Goal: Transaction & Acquisition: Purchase product/service

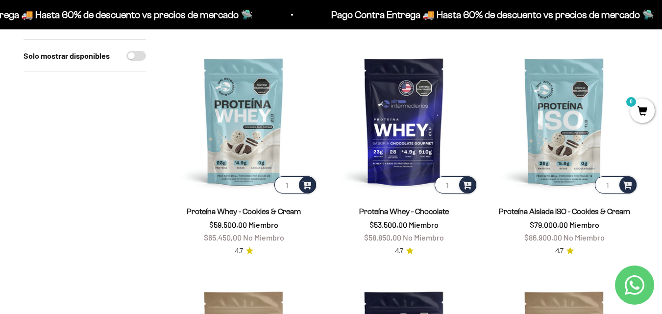
scroll to position [344, 0]
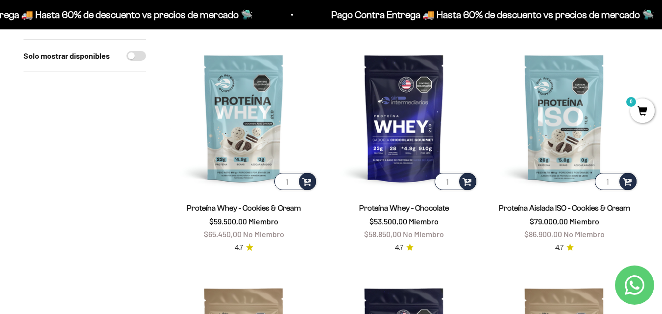
drag, startPoint x: 669, startPoint y: 50, endPoint x: 669, endPoint y: 100, distance: 50.0
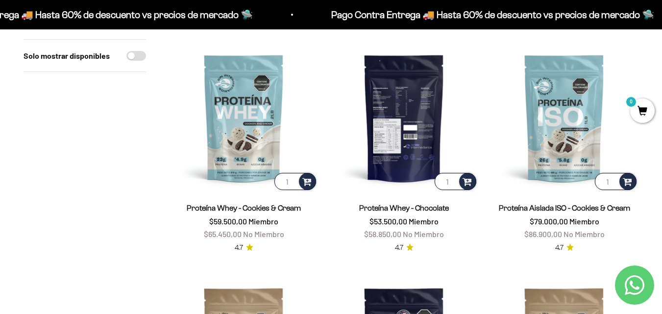
click at [402, 125] on img at bounding box center [404, 118] width 149 height 149
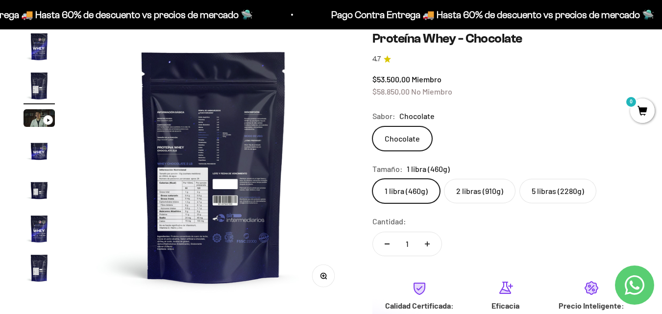
scroll to position [109, 0]
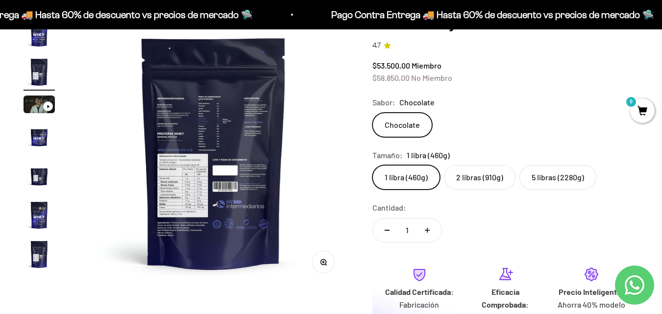
click at [212, 110] on img at bounding box center [213, 152] width 271 height 271
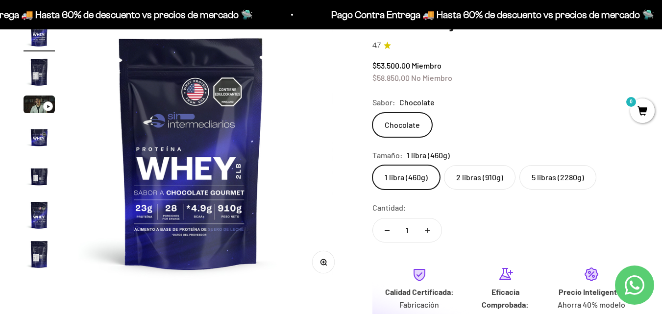
scroll to position [0, 0]
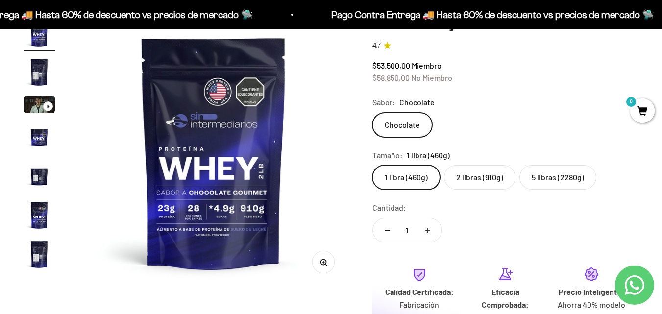
click at [33, 178] on img "Ir al artículo 5" at bounding box center [39, 175] width 31 height 31
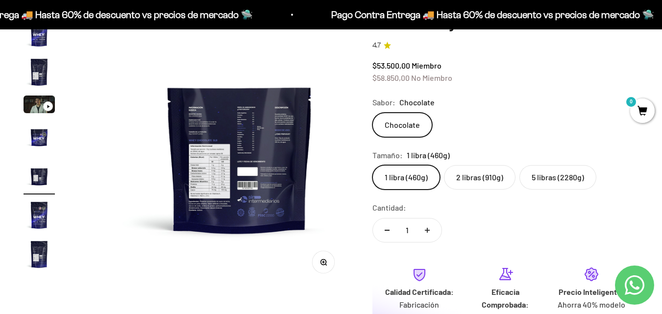
scroll to position [0, 1105]
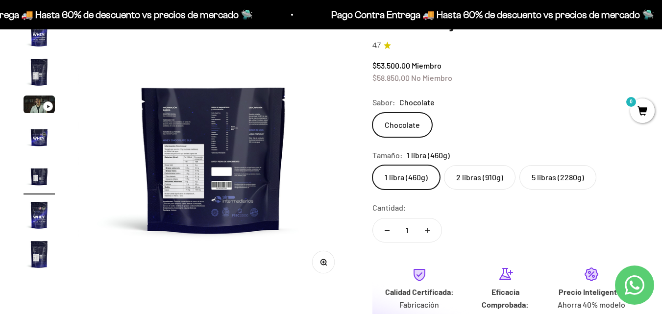
click at [320, 259] on button "Zoom" at bounding box center [323, 262] width 22 height 22
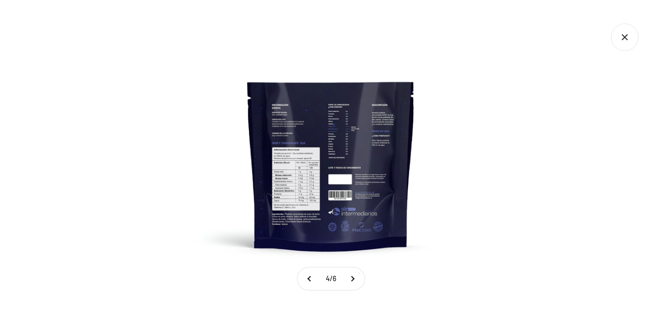
click at [291, 124] on img at bounding box center [331, 157] width 314 height 314
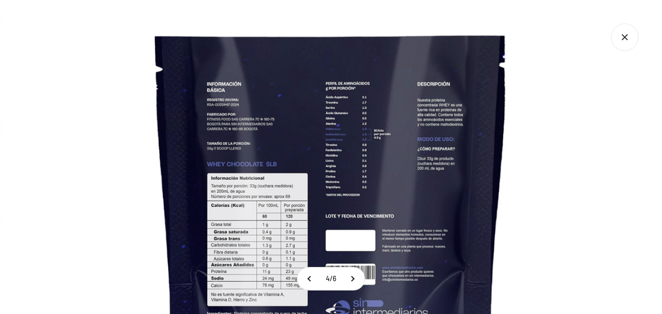
scroll to position [1361, 0]
click at [622, 39] on icon "Cerrar galería" at bounding box center [624, 37] width 27 height 27
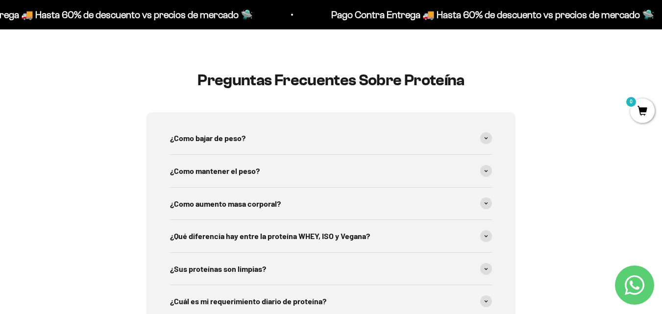
scroll to position [195, 0]
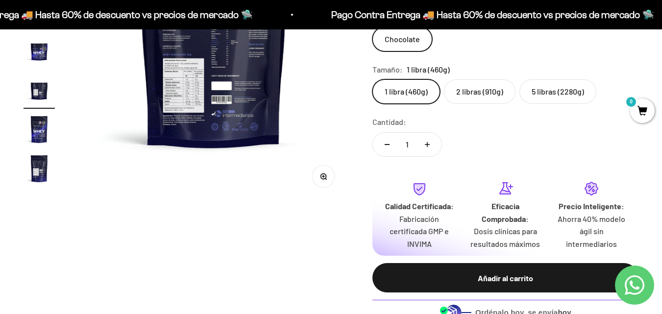
click at [174, 112] on img at bounding box center [213, 66] width 271 height 271
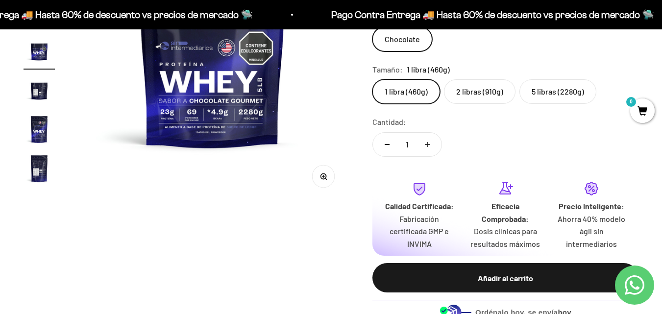
scroll to position [0, 829]
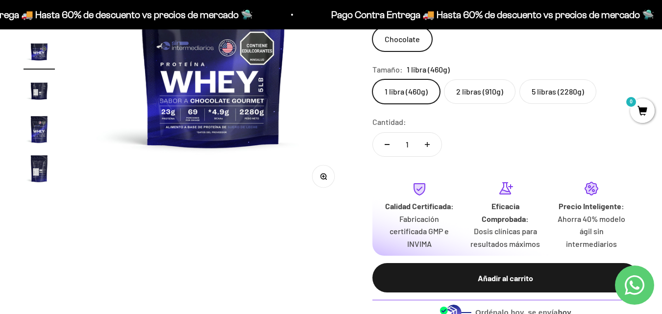
click at [33, 162] on img "Ir al artículo 7" at bounding box center [39, 168] width 31 height 31
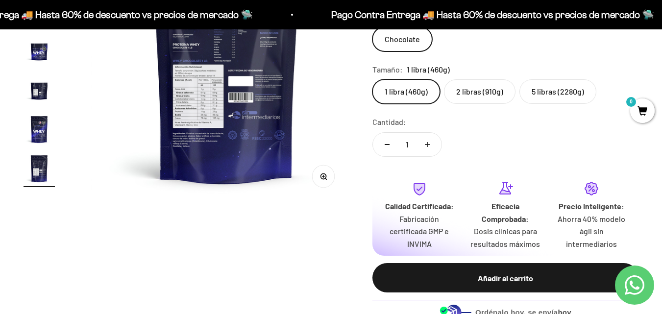
scroll to position [0, 1658]
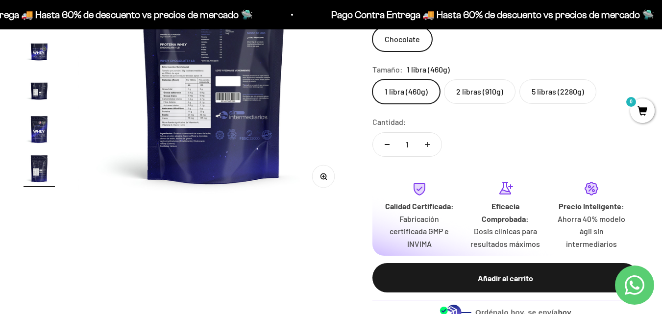
click at [321, 182] on button "Zoom" at bounding box center [323, 177] width 22 height 22
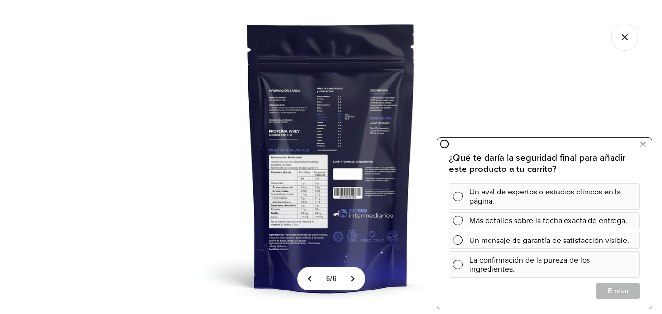
click at [274, 249] on img at bounding box center [331, 157] width 314 height 314
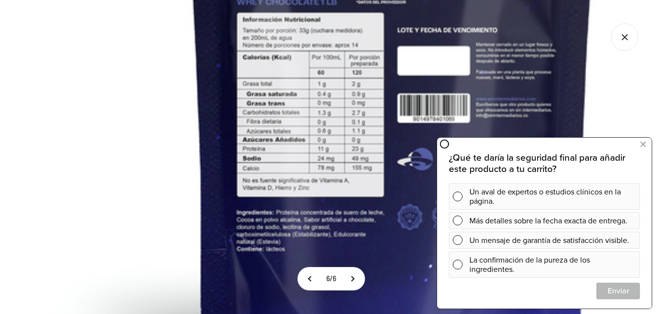
click at [100, 210] on img at bounding box center [392, 18] width 784 height 784
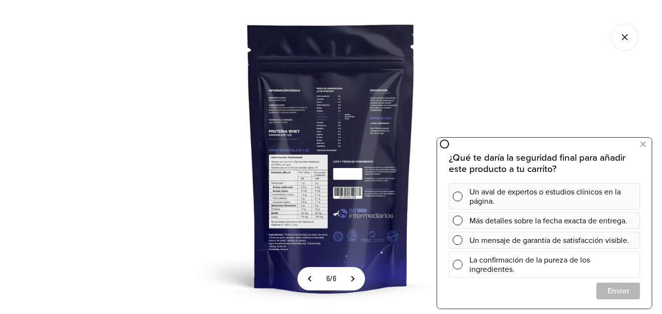
click at [456, 262] on span at bounding box center [458, 265] width 10 height 10
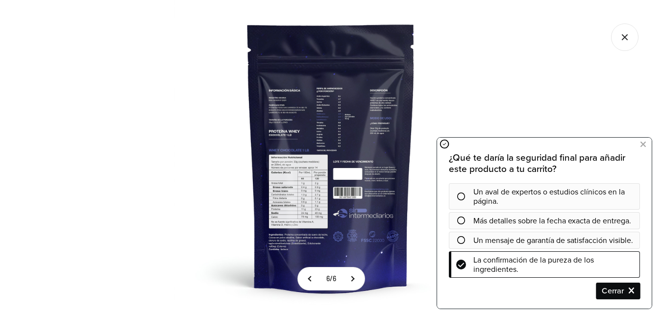
click at [602, 289] on span "Cerrar" at bounding box center [618, 290] width 43 height 17
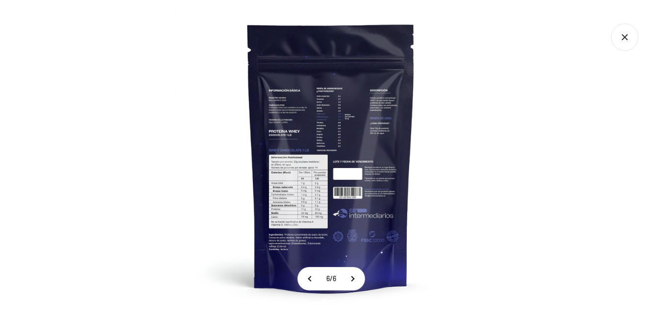
click at [630, 39] on icon "Cerrar galería" at bounding box center [624, 37] width 27 height 27
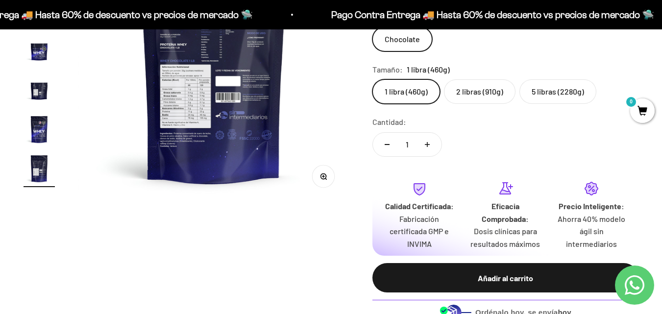
click at [477, 100] on label "2 libras (910g)" at bounding box center [480, 91] width 72 height 25
click at [373, 79] on input "2 libras (910g)" at bounding box center [372, 79] width 0 height 0
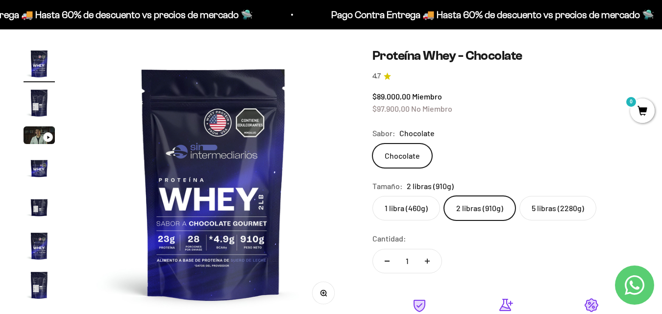
scroll to position [83, 0]
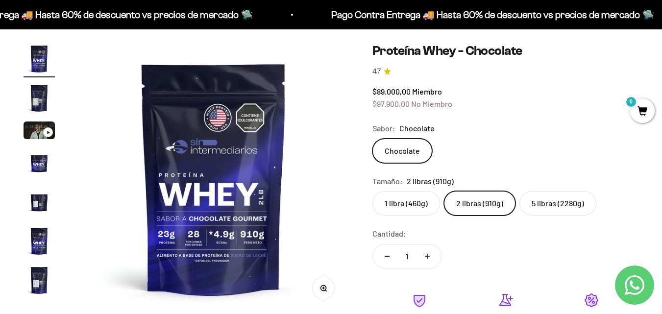
click at [554, 196] on label "5 libras (2280g)" at bounding box center [558, 203] width 77 height 25
click at [373, 191] on input "5 libras (2280g)" at bounding box center [372, 191] width 0 height 0
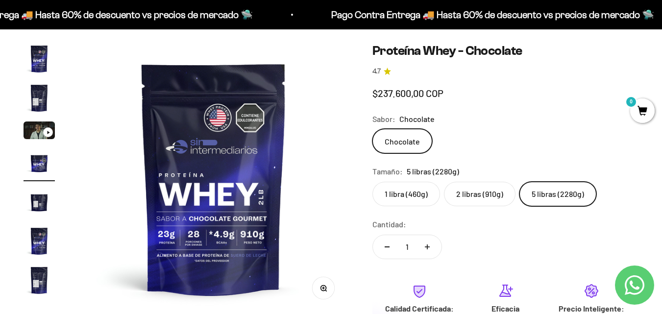
scroll to position [0, 829]
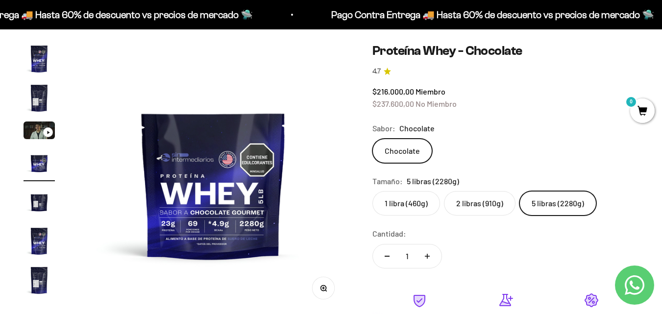
click at [478, 197] on label "2 libras (910g)" at bounding box center [480, 203] width 72 height 25
click at [373, 191] on input "2 libras (910g)" at bounding box center [372, 191] width 0 height 0
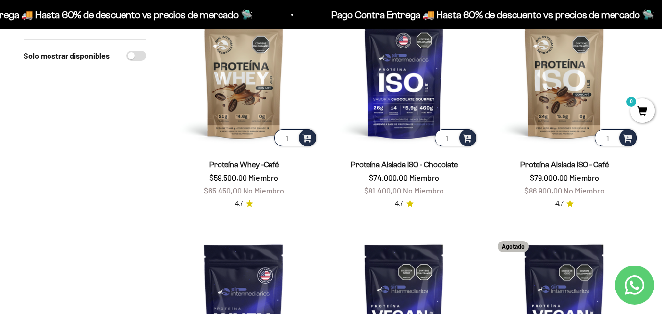
scroll to position [617, 0]
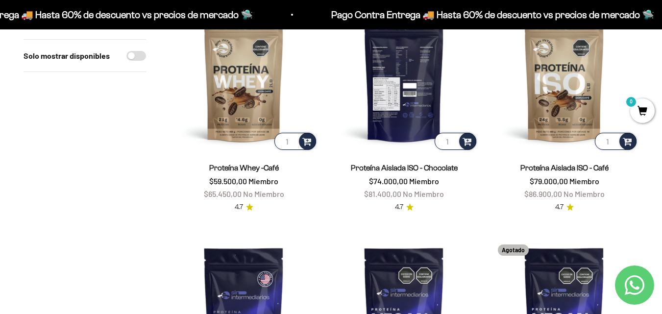
click at [388, 87] on img at bounding box center [404, 77] width 149 height 149
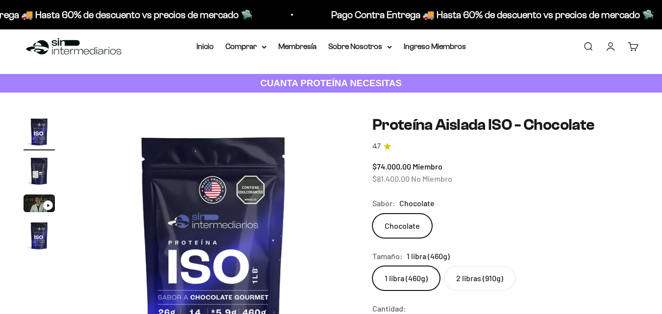
scroll to position [115, 0]
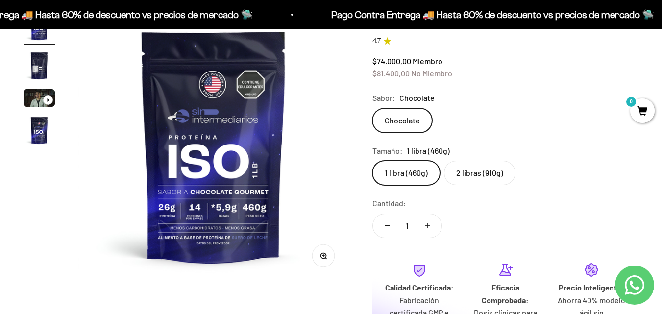
click at [480, 178] on label "2 libras (910g)" at bounding box center [480, 173] width 72 height 25
click at [373, 161] on input "2 libras (910g)" at bounding box center [372, 160] width 0 height 0
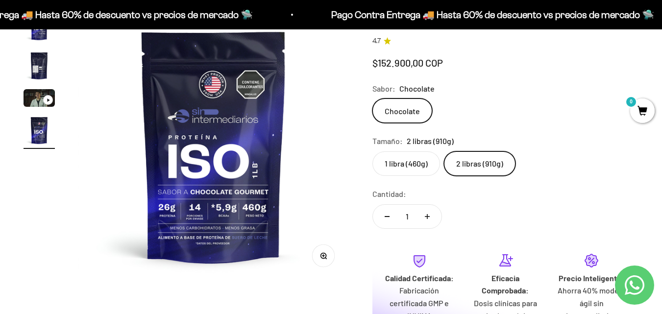
scroll to position [0, 829]
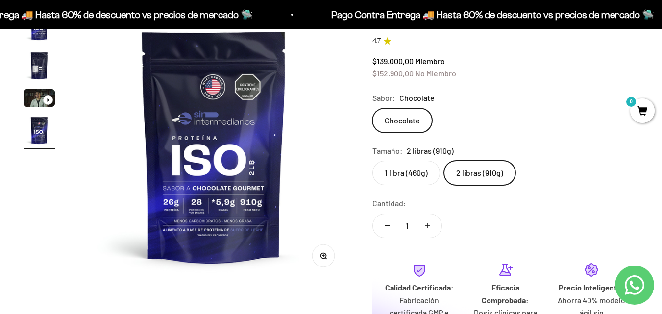
click at [210, 196] on img at bounding box center [214, 146] width 271 height 271
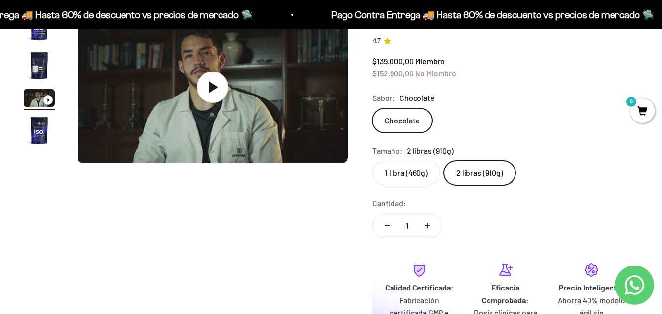
scroll to position [0, 553]
